Goal: Contribute content

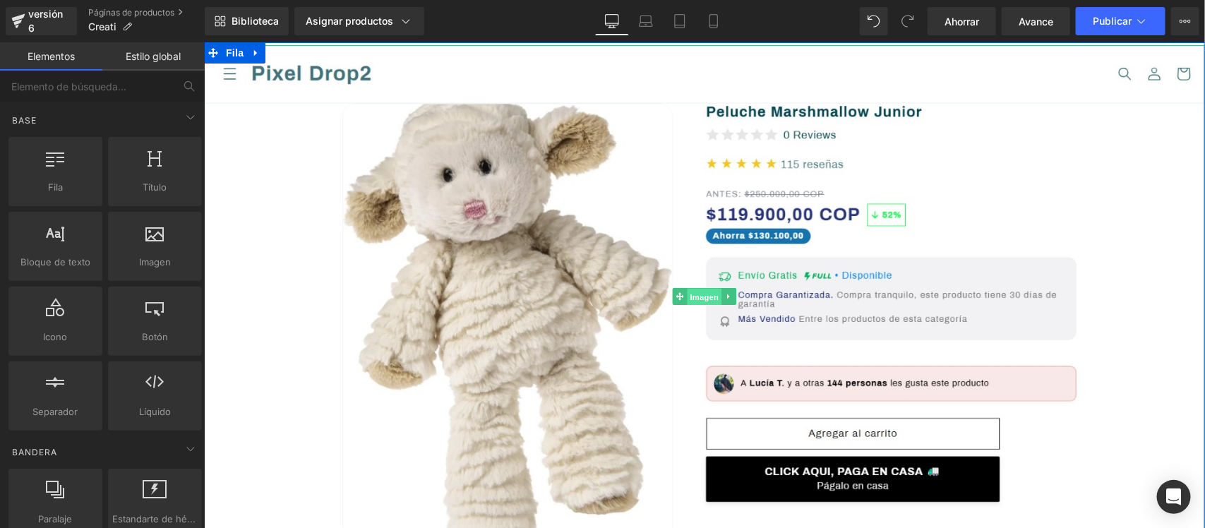
click at [693, 292] on font "Imagen" at bounding box center [703, 296] width 29 height 9
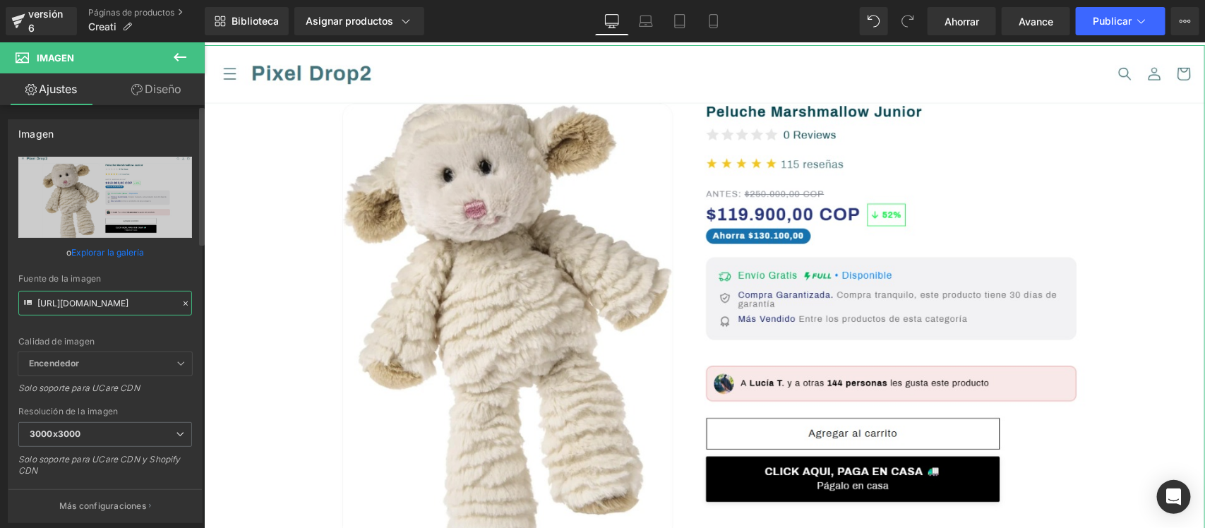
click at [36, 301] on input "[URL][DOMAIN_NAME]" at bounding box center [105, 303] width 174 height 25
paste input "Fqg9Wt0V/[DOMAIN_NAME]"
type input "[URL][DOMAIN_NAME]"
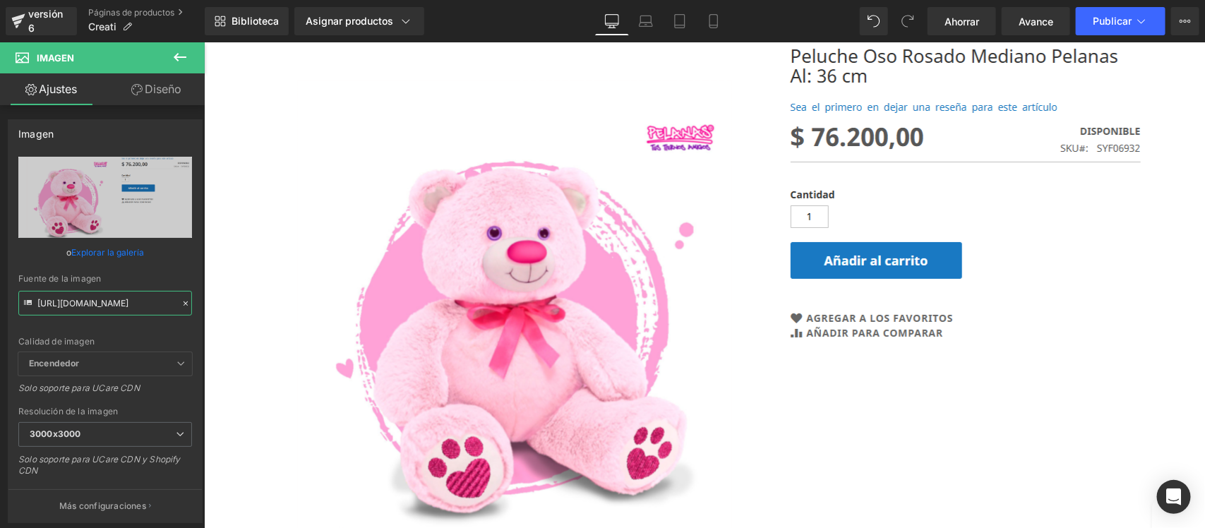
scroll to position [425, 0]
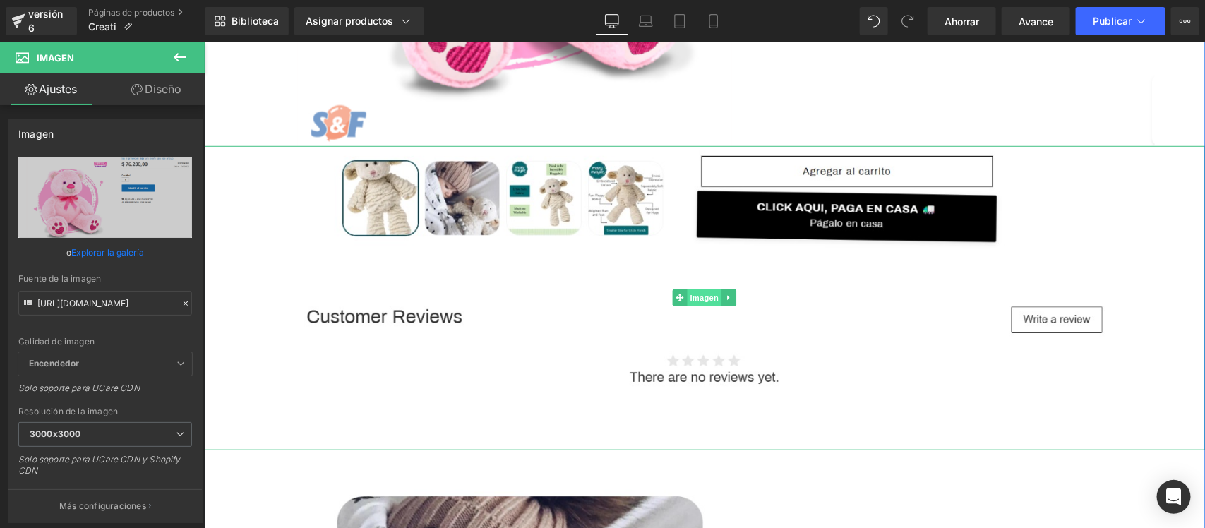
click at [701, 301] on font "Imagen" at bounding box center [703, 297] width 29 height 17
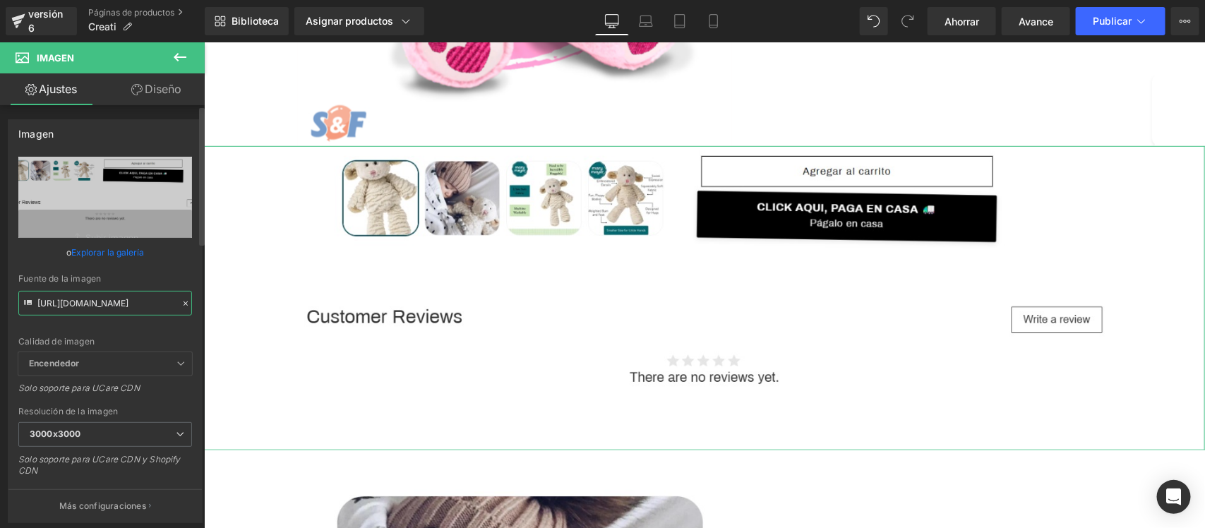
click at [36, 294] on input "[URL][DOMAIN_NAME]" at bounding box center [105, 303] width 174 height 25
paste input "fz3wQTkM/[DOMAIN_NAME]"
type input "[URL][DOMAIN_NAME]"
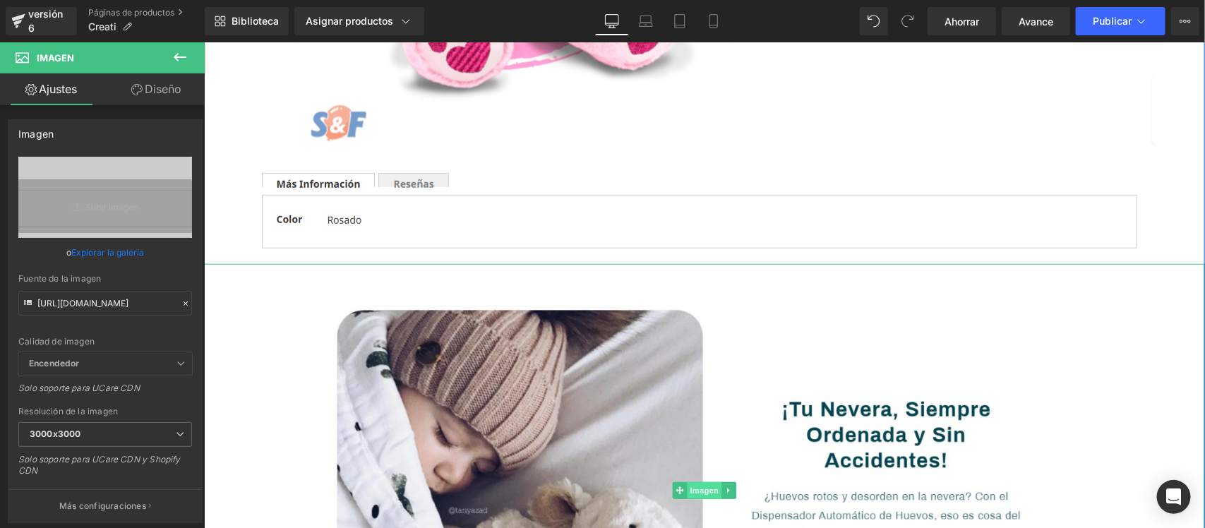
click at [700, 491] on font "Imagen" at bounding box center [703, 490] width 29 height 9
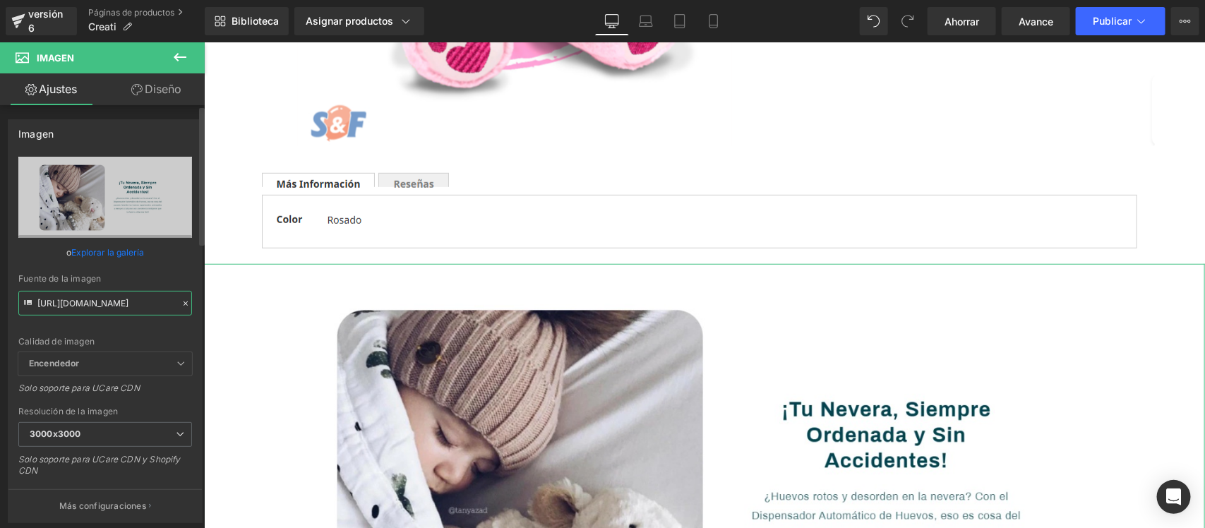
click at [37, 301] on input "[URL][DOMAIN_NAME]" at bounding box center [105, 303] width 174 height 25
paste input "zWYfcwNt/[DOMAIN_NAME]"
type input "[URL][DOMAIN_NAME]"
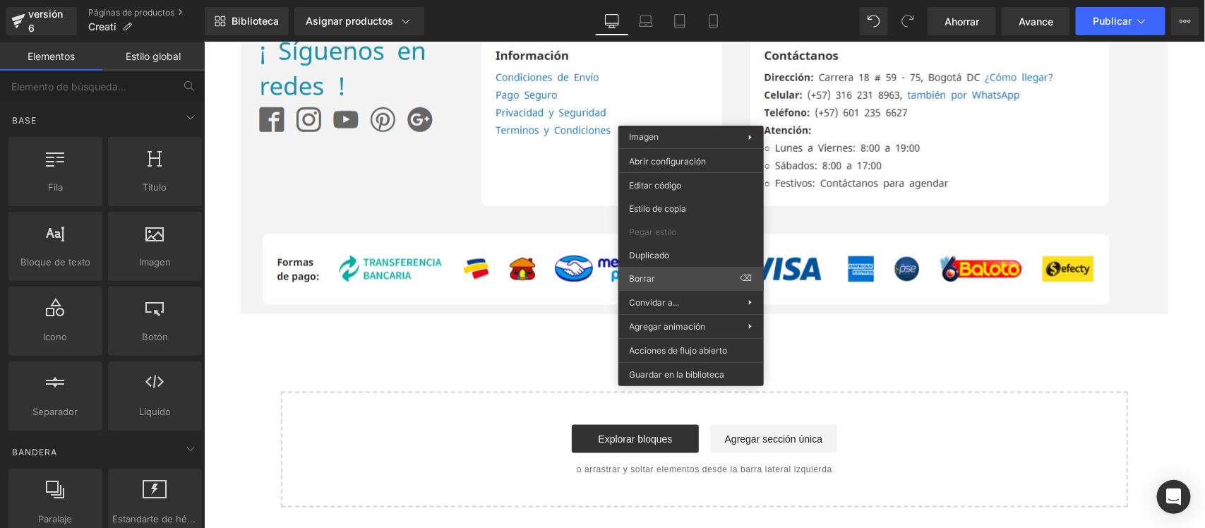
scroll to position [710, 0]
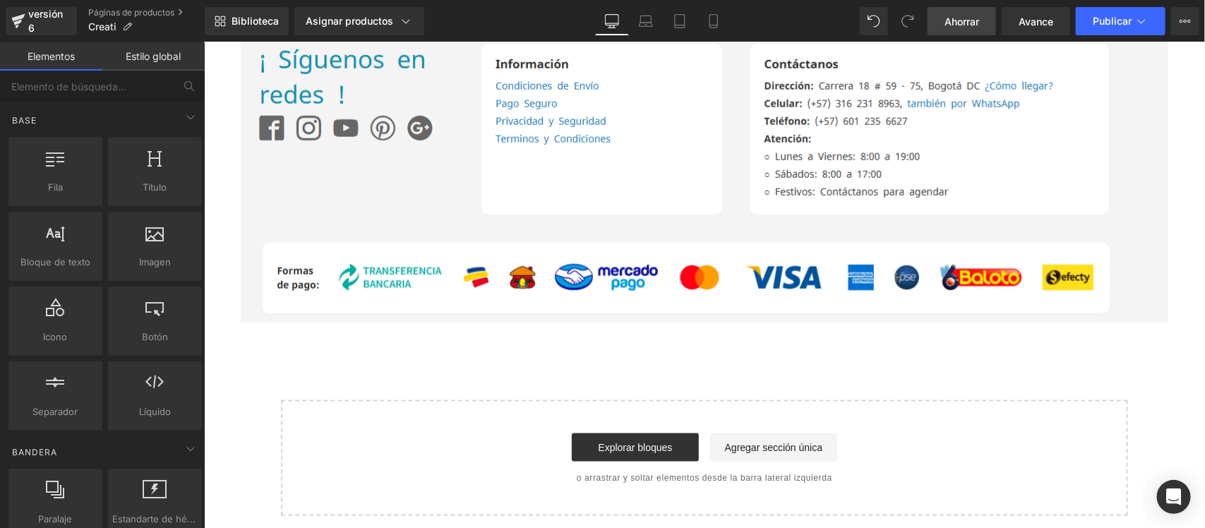
click at [964, 19] on font "Ahorrar" at bounding box center [962, 22] width 35 height 12
click at [1130, 23] on font "Publicar" at bounding box center [1112, 21] width 39 height 12
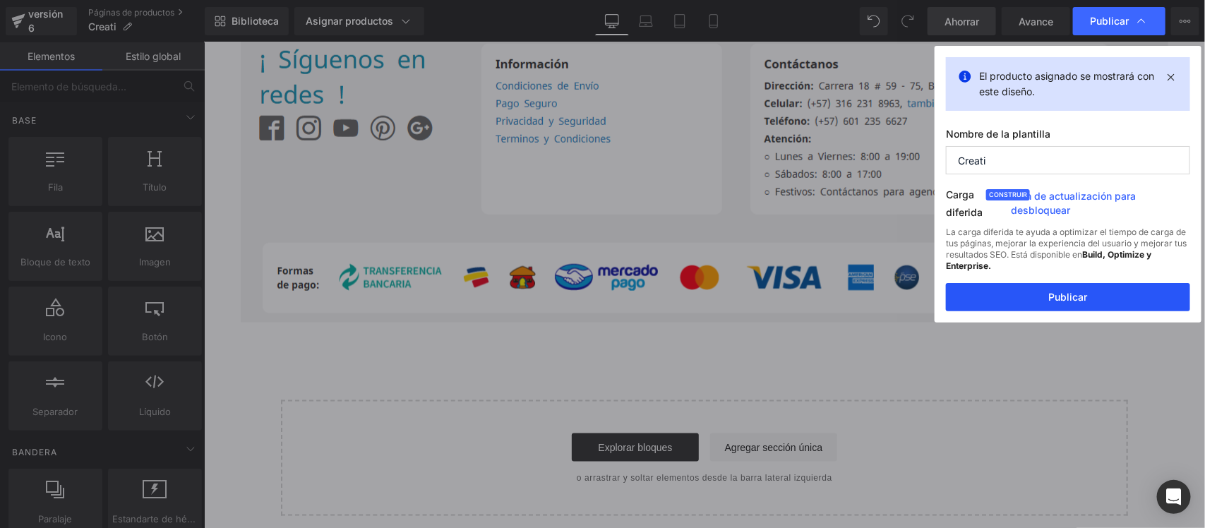
click at [1072, 294] on font "Publicar" at bounding box center [1068, 297] width 39 height 12
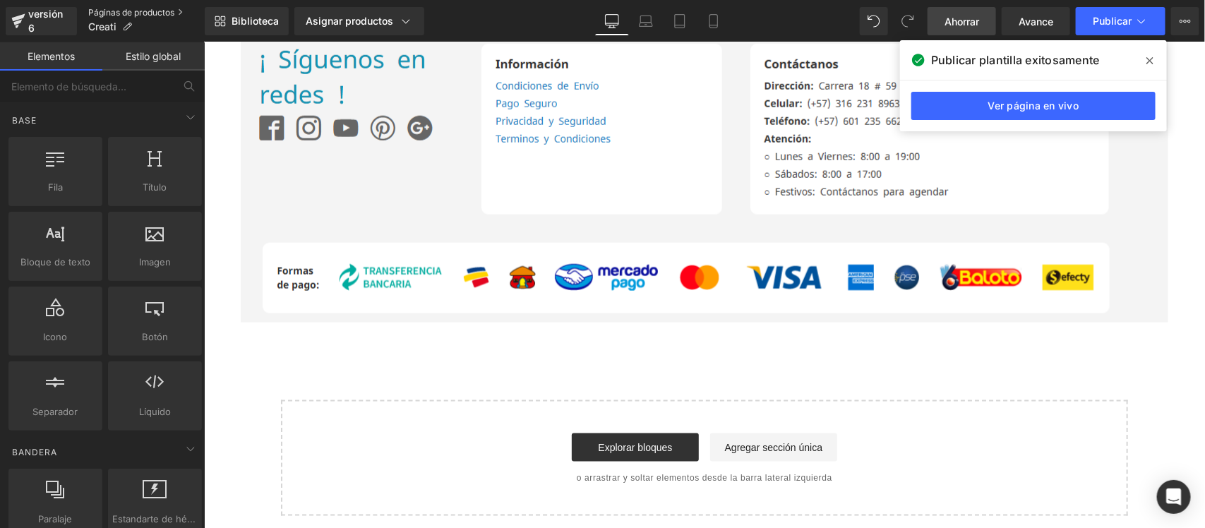
click at [121, 11] on font "Páginas de productos" at bounding box center [131, 12] width 86 height 11
